Goal: Task Accomplishment & Management: Manage account settings

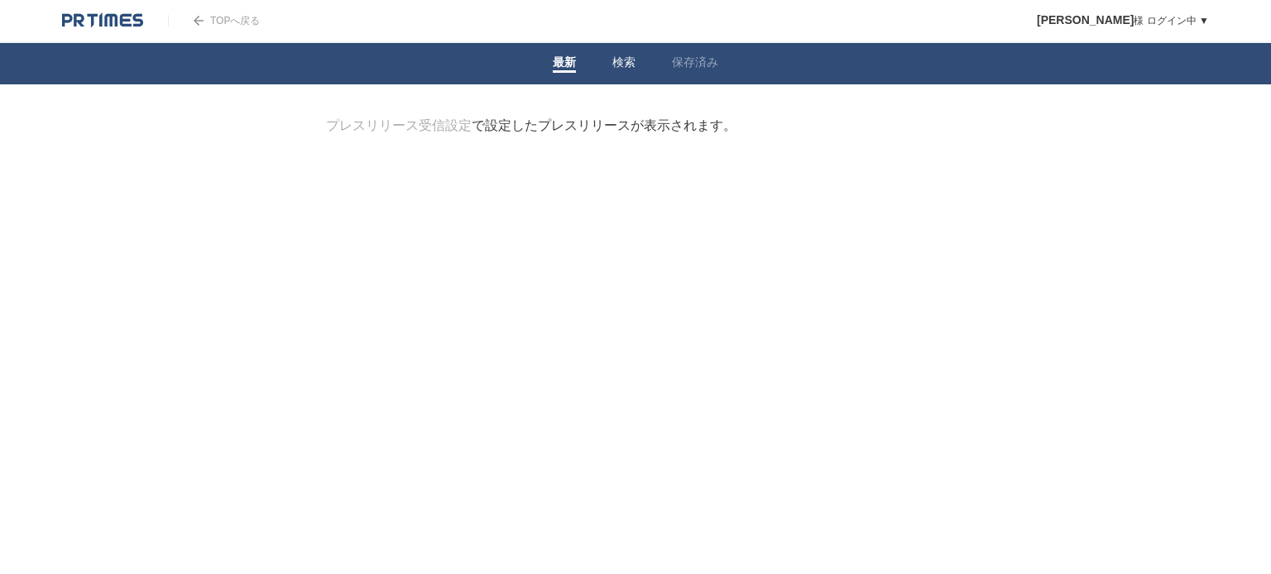
click at [621, 61] on link "検索" at bounding box center [623, 63] width 23 height 17
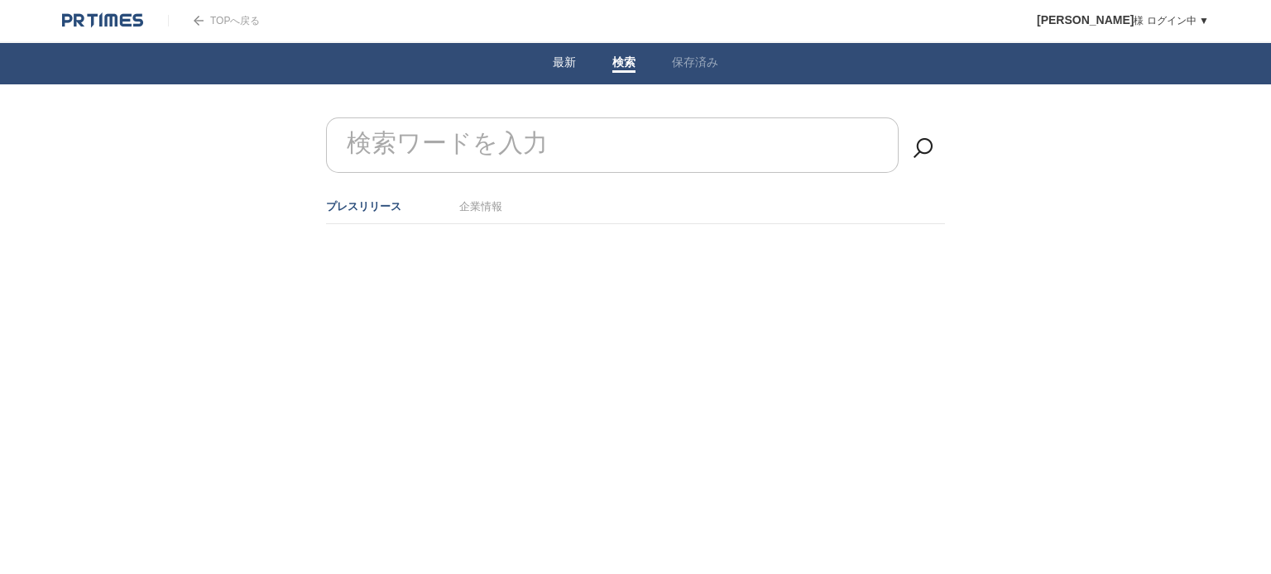
click at [577, 61] on li "最新" at bounding box center [564, 63] width 60 height 41
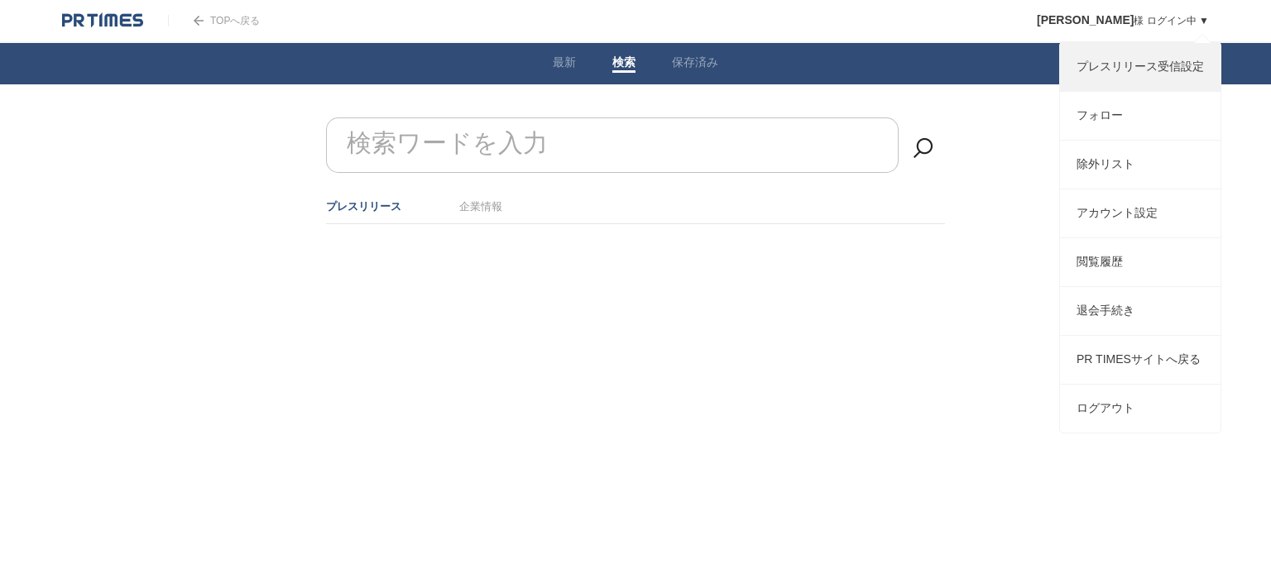
click at [1137, 68] on link "プレスリリース受信設定" at bounding box center [1140, 67] width 160 height 48
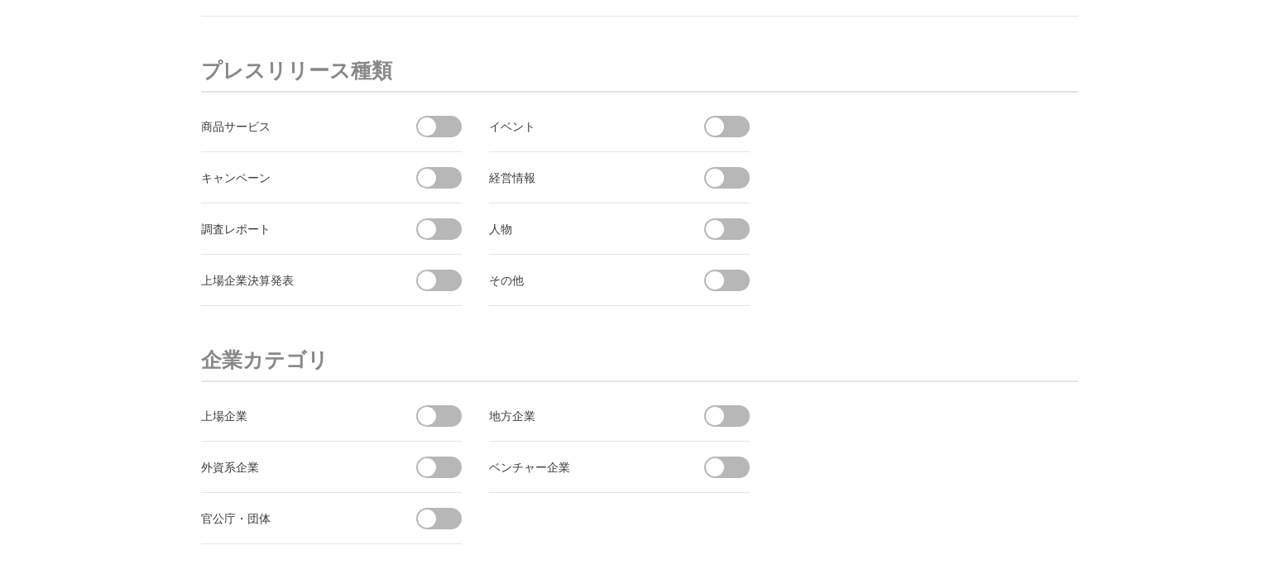
scroll to position [5972, 0]
click at [456, 268] on span at bounding box center [444, 279] width 35 height 22
click at [0, 0] on input "checkbox" at bounding box center [0, 0] width 0 height 0
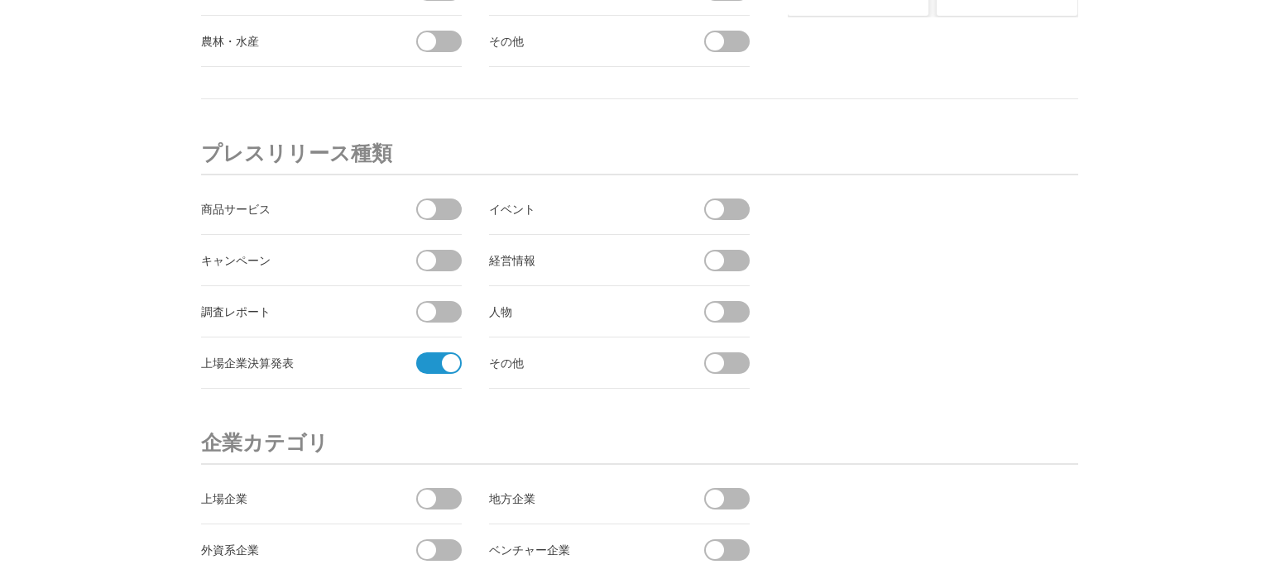
scroll to position [5888, 0]
click at [427, 199] on span at bounding box center [427, 208] width 18 height 18
click at [0, 0] on input "checkbox" at bounding box center [0, 0] width 0 height 0
click at [435, 308] on span at bounding box center [444, 311] width 35 height 22
click at [0, 0] on input "checkbox" at bounding box center [0, 0] width 0 height 0
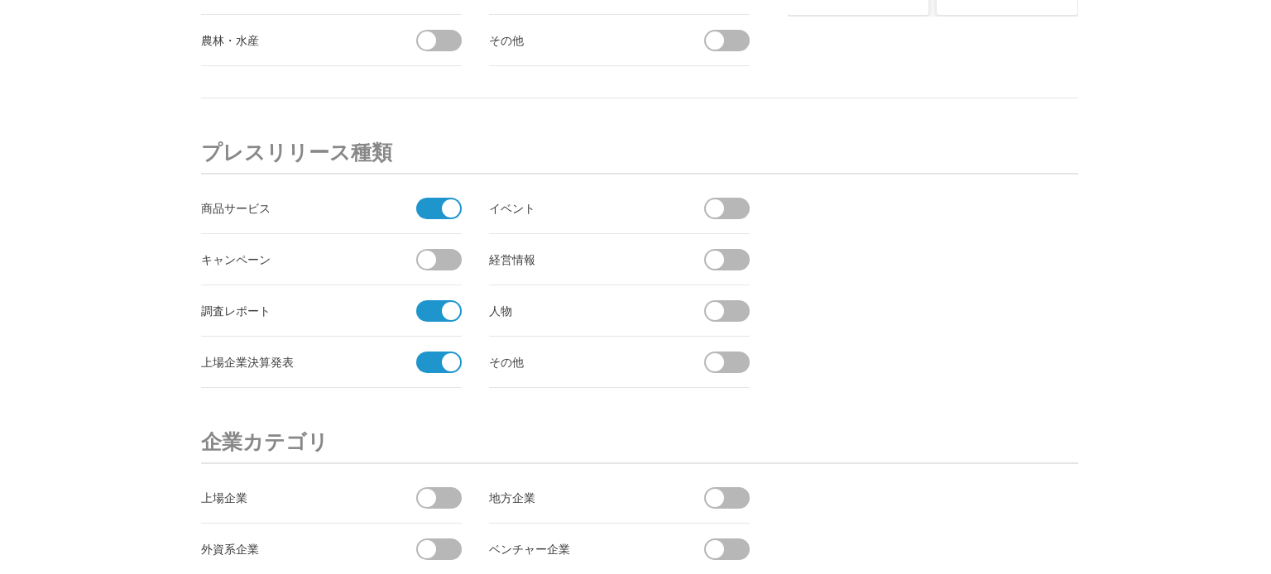
click at [728, 256] on span at bounding box center [732, 260] width 35 height 22
click at [0, 0] on input "checkbox" at bounding box center [0, 0] width 0 height 0
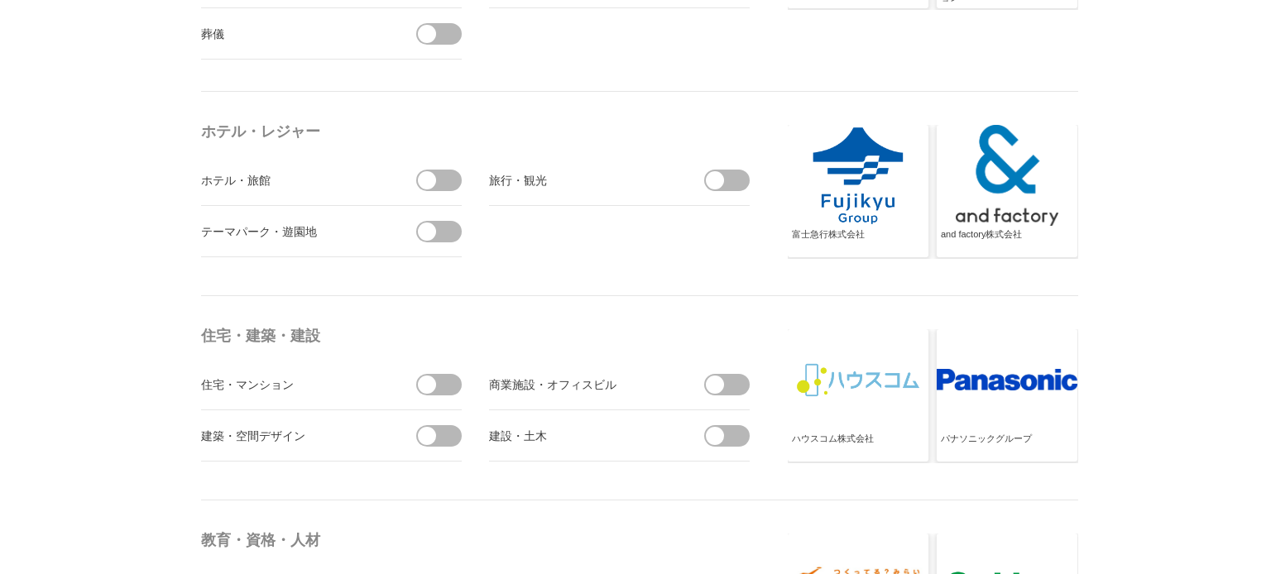
scroll to position [3752, 0]
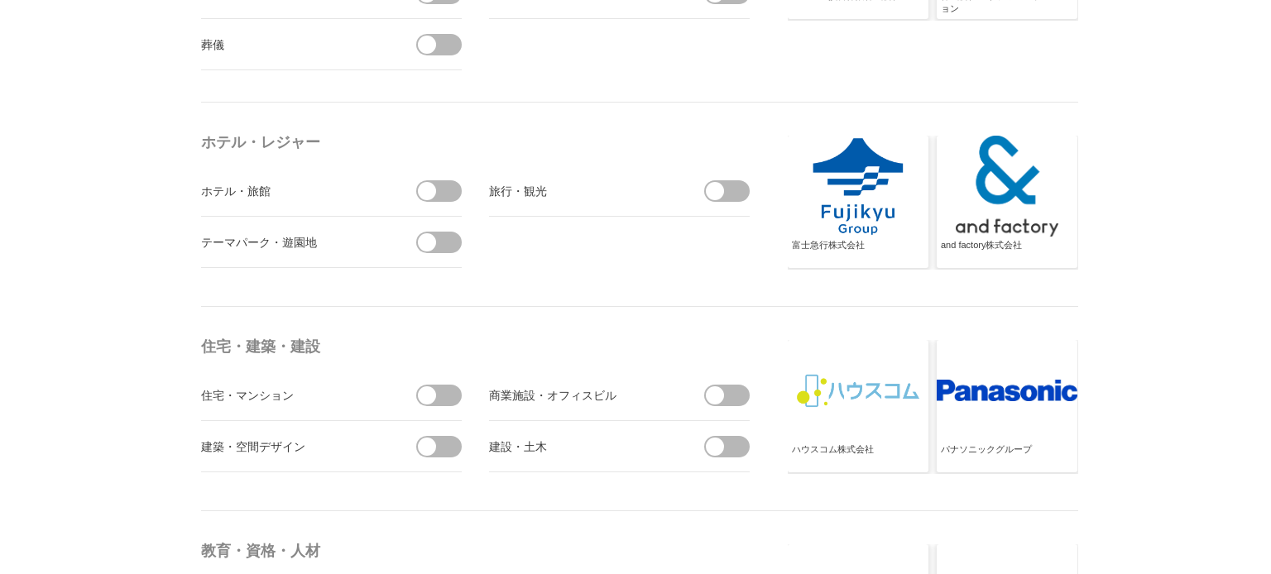
click at [447, 185] on span at bounding box center [444, 191] width 35 height 22
click at [0, 0] on input "checkbox" at bounding box center [0, 0] width 0 height 0
click at [717, 186] on span at bounding box center [715, 191] width 18 height 18
click at [0, 0] on input "checkbox" at bounding box center [0, 0] width 0 height 0
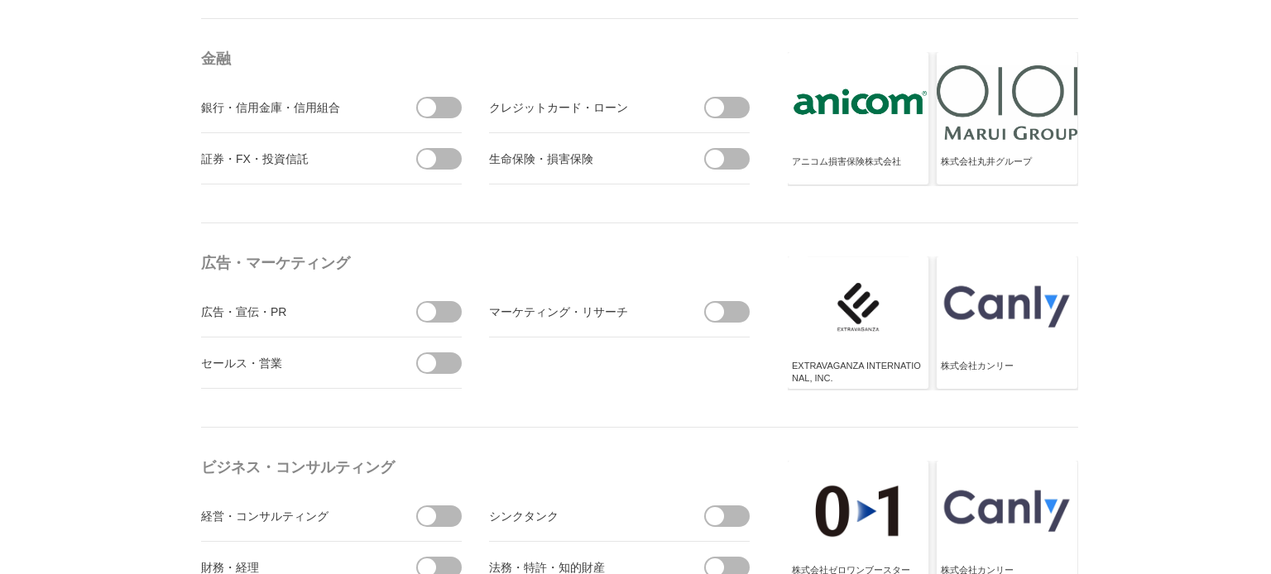
scroll to position [4490, 0]
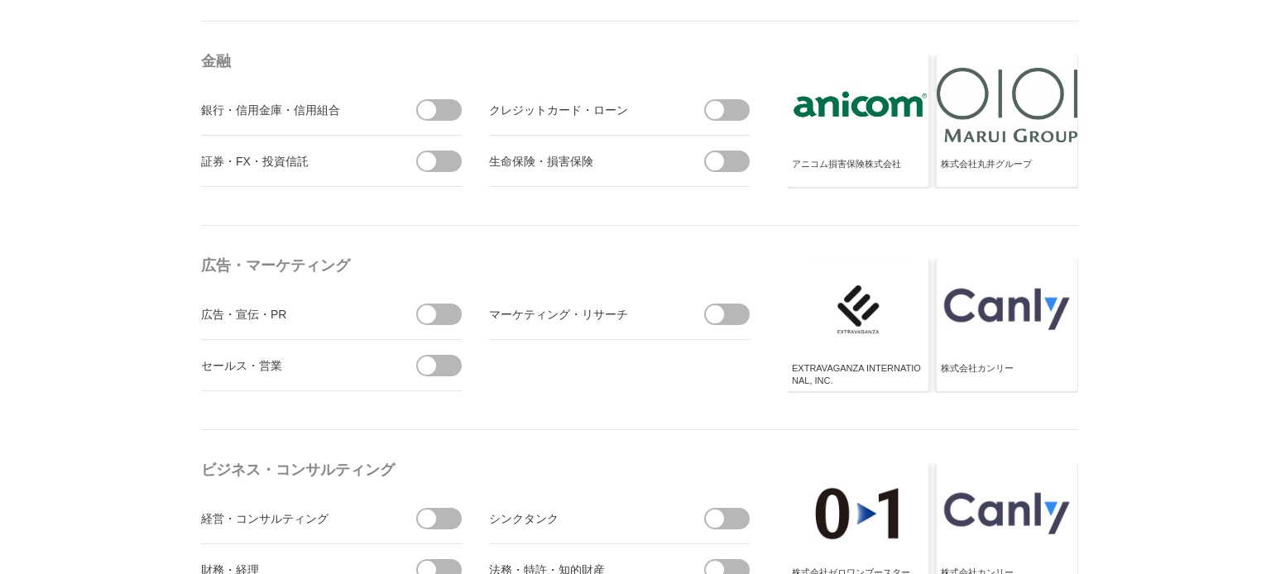
click at [439, 106] on span at bounding box center [444, 110] width 35 height 22
click at [0, 0] on input "checkbox" at bounding box center [0, 0] width 0 height 0
click at [444, 153] on span at bounding box center [444, 162] width 35 height 22
click at [0, 0] on input "checkbox" at bounding box center [0, 0] width 0 height 0
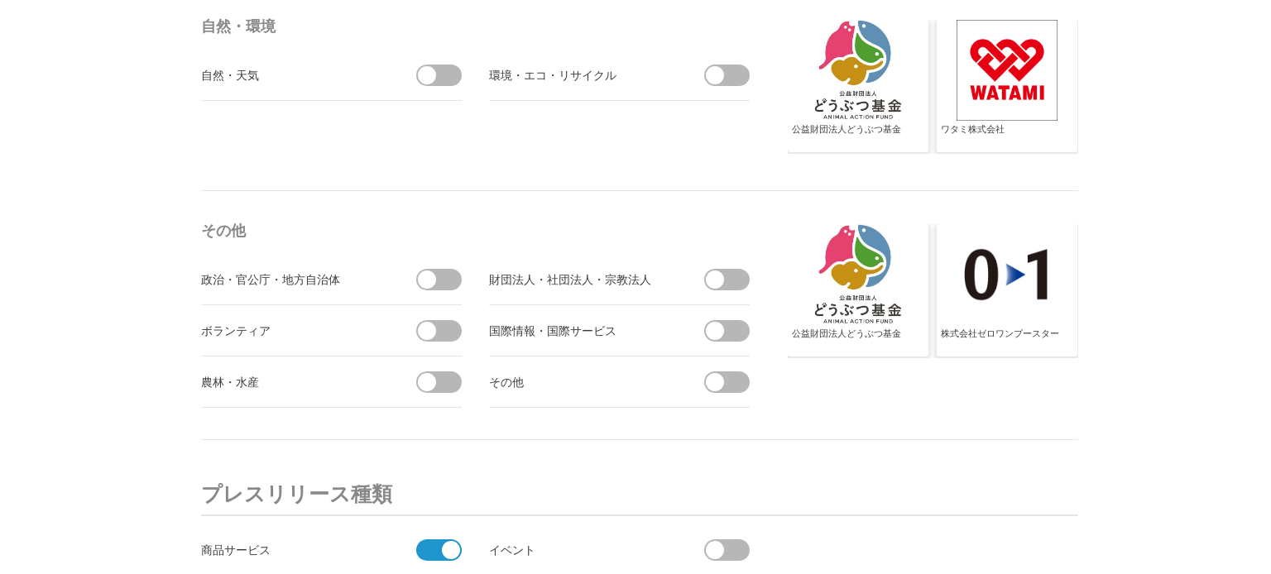
scroll to position [5548, 0]
click at [443, 267] on span at bounding box center [444, 278] width 35 height 22
click at [0, 0] on input "checkbox" at bounding box center [0, 0] width 0 height 0
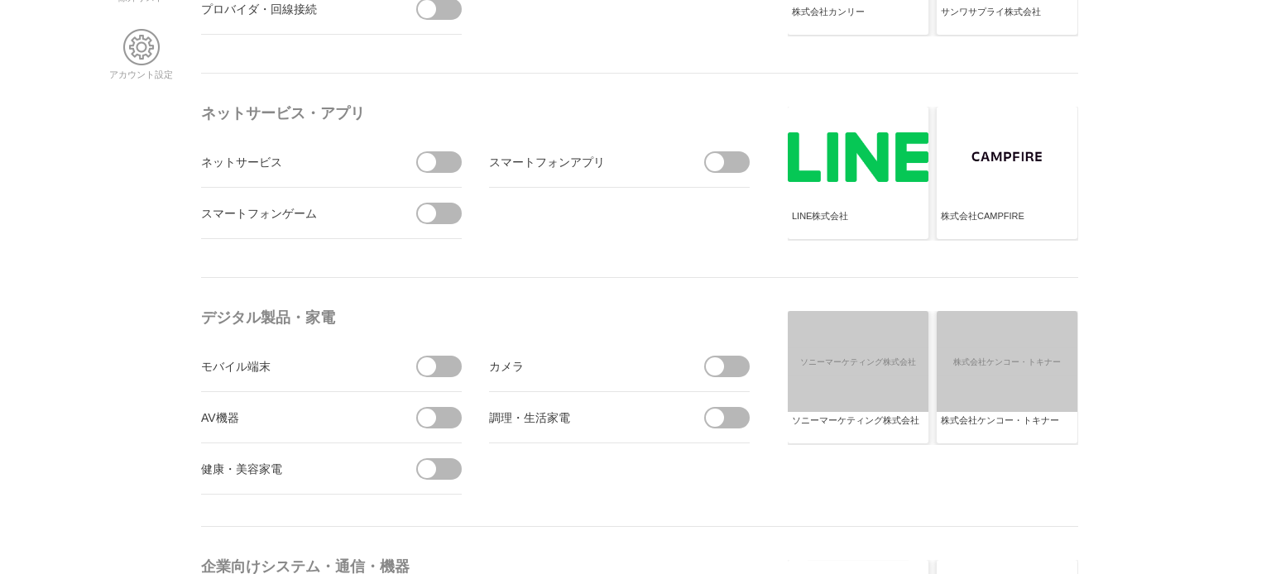
scroll to position [0, 0]
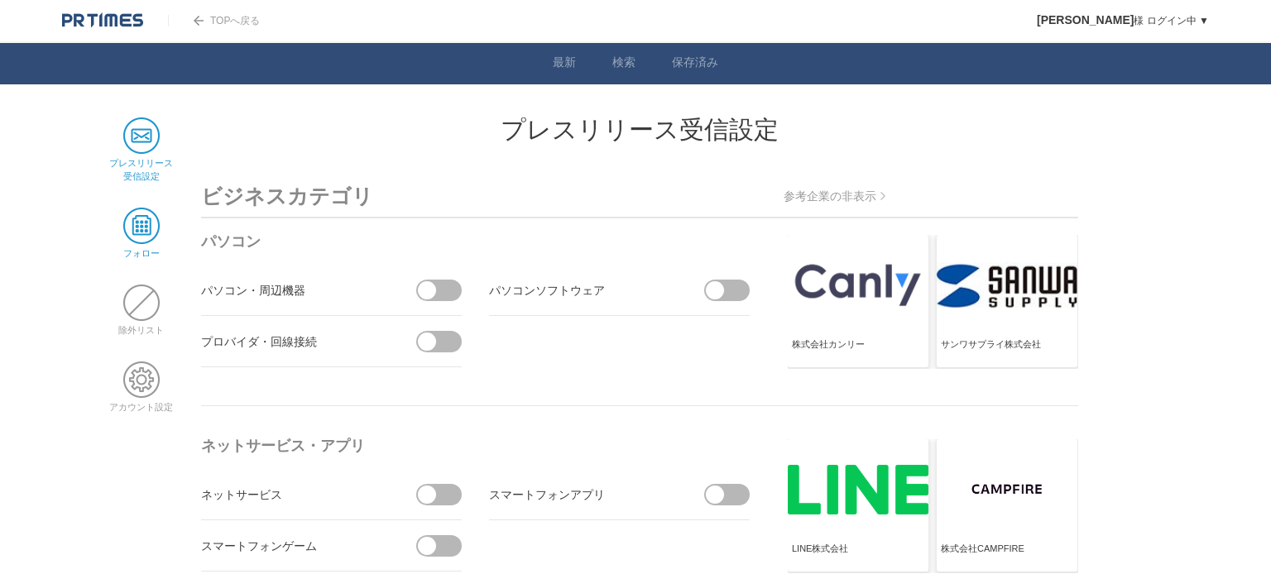
click at [149, 227] on span at bounding box center [141, 226] width 36 height 36
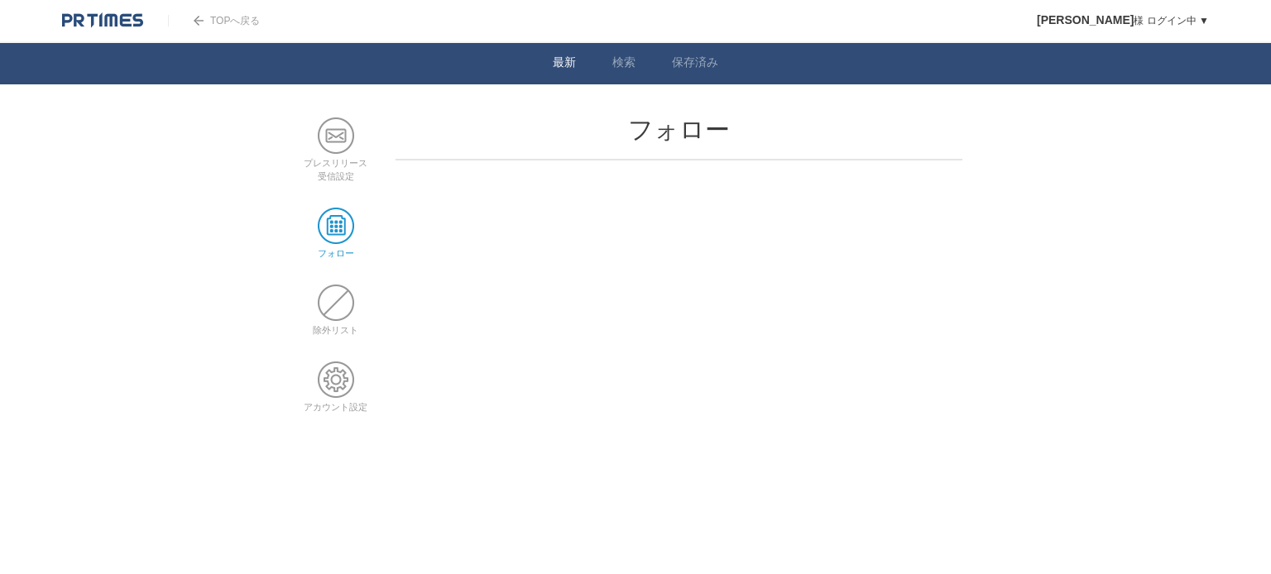
click at [554, 73] on li "最新" at bounding box center [564, 63] width 60 height 41
click at [570, 60] on link "最新" at bounding box center [564, 63] width 23 height 17
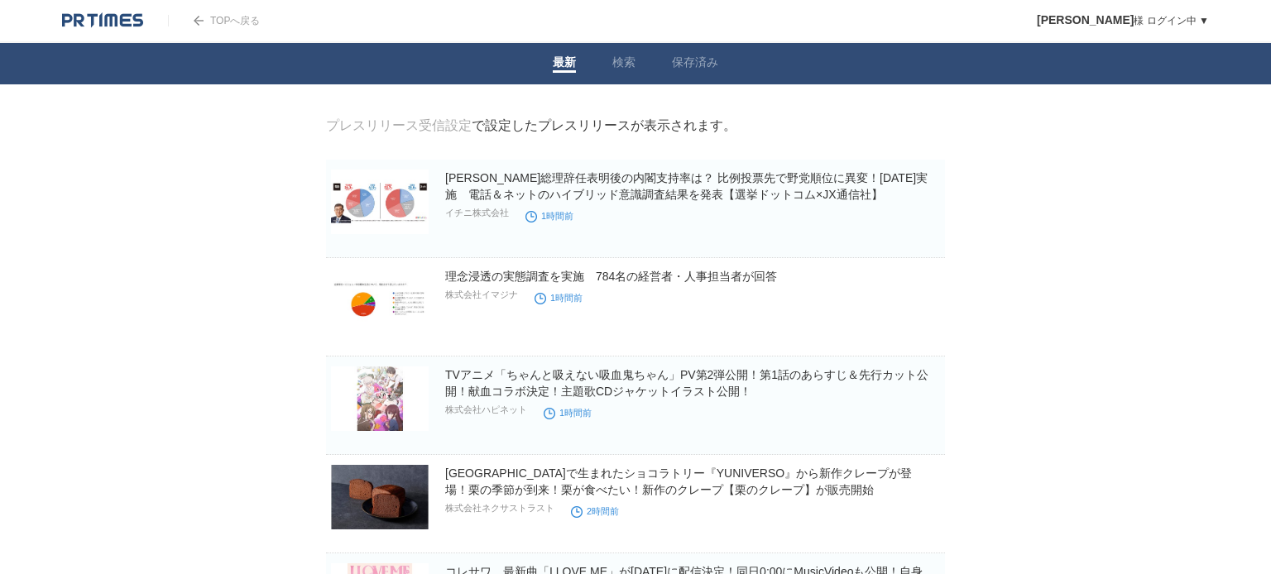
click at [214, 22] on link "TOPへ戻る" at bounding box center [214, 21] width 92 height 12
